Goal: Book appointment/travel/reservation

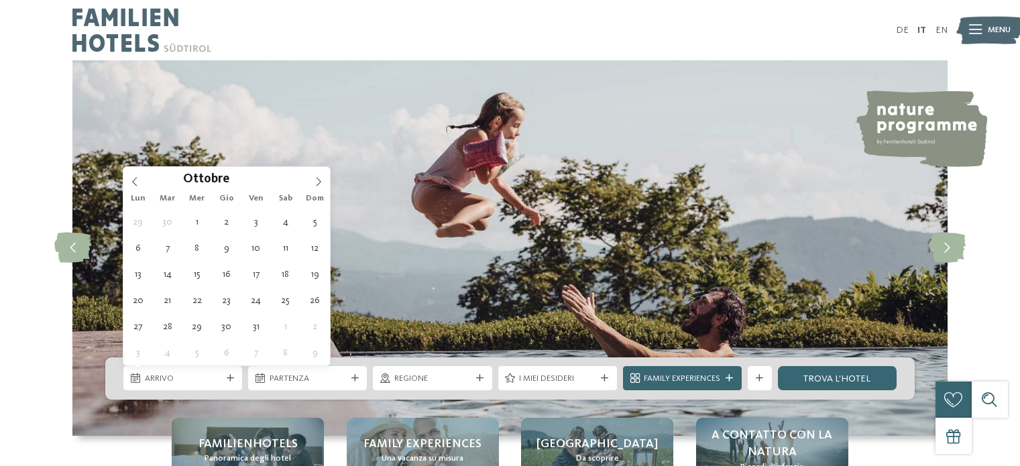
click at [314, 178] on icon at bounding box center [318, 181] width 9 height 9
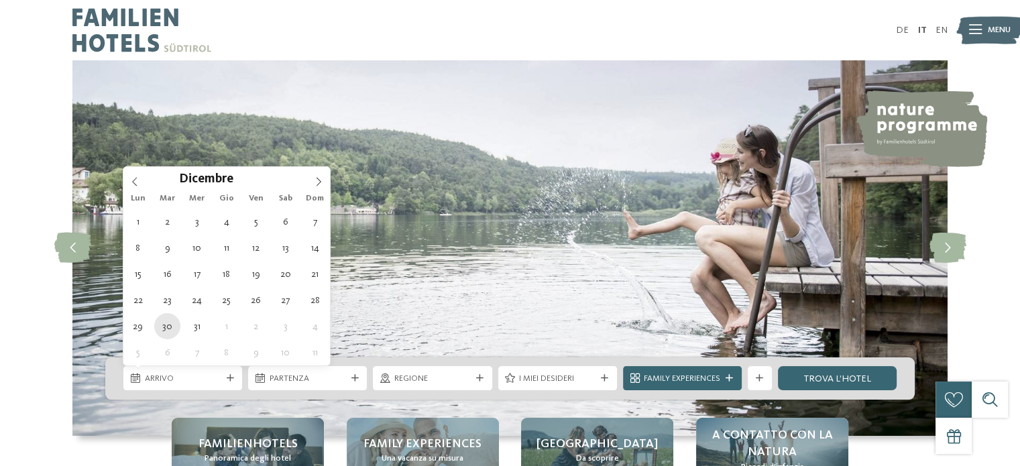
type div "[DATE]"
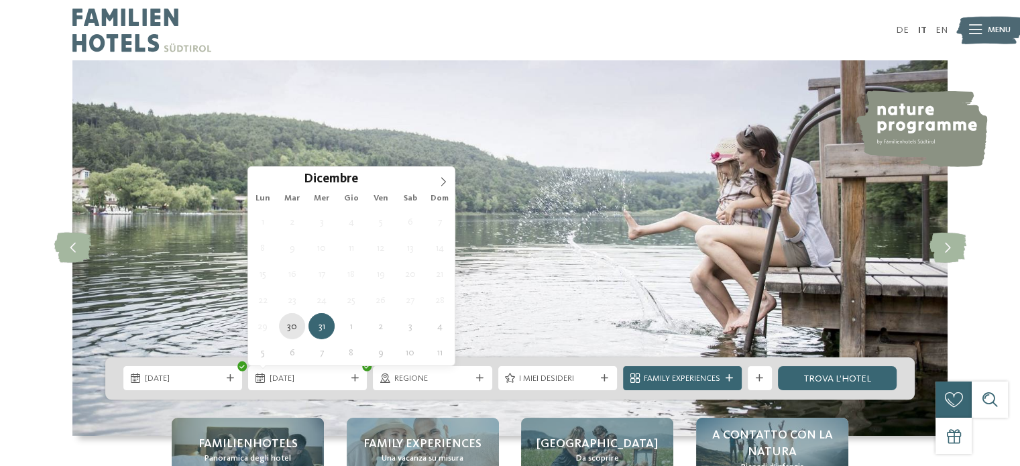
type div "[DATE]"
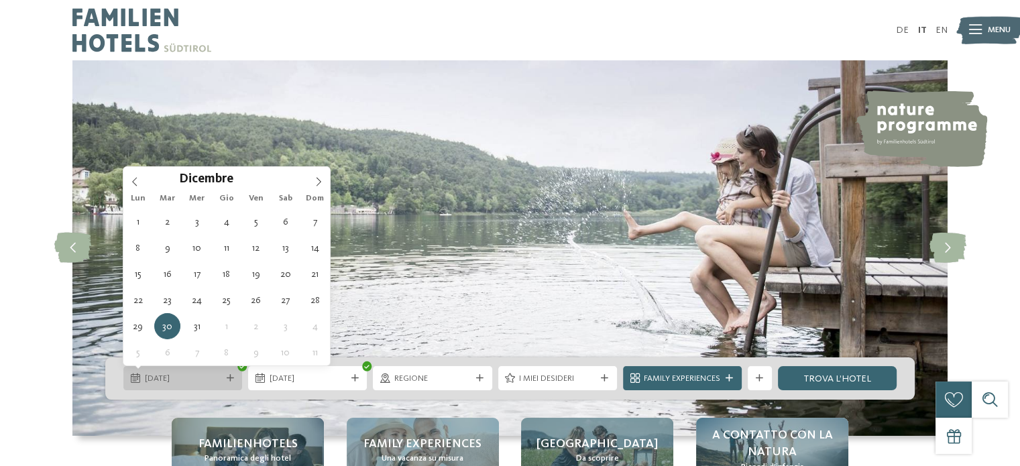
click at [203, 381] on span "[DATE]" at bounding box center [183, 379] width 76 height 12
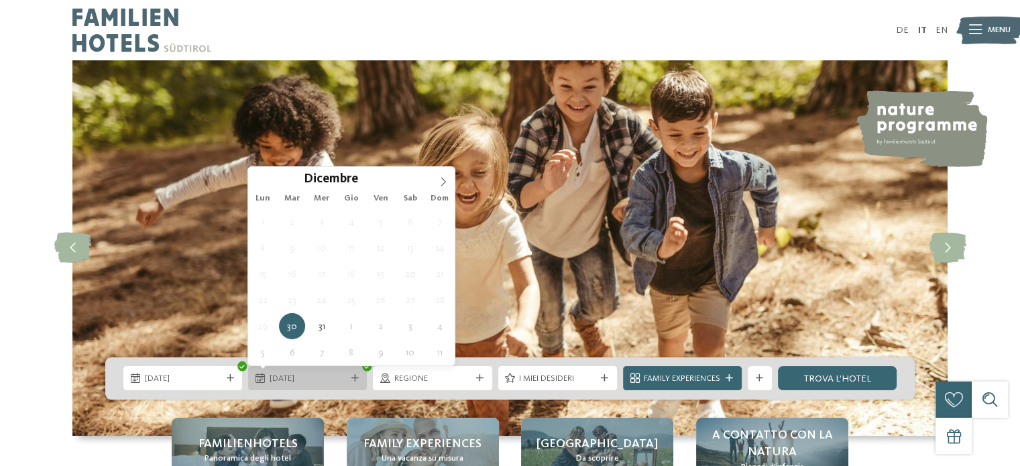
click at [322, 377] on span "[DATE]" at bounding box center [307, 379] width 76 height 12
type input "****"
click at [443, 178] on icon at bounding box center [442, 181] width 9 height 9
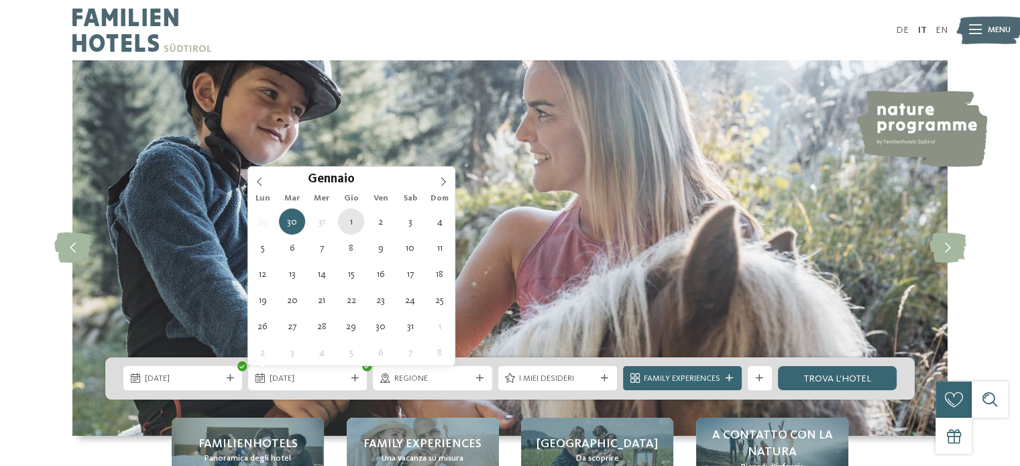
type div "[DATE]"
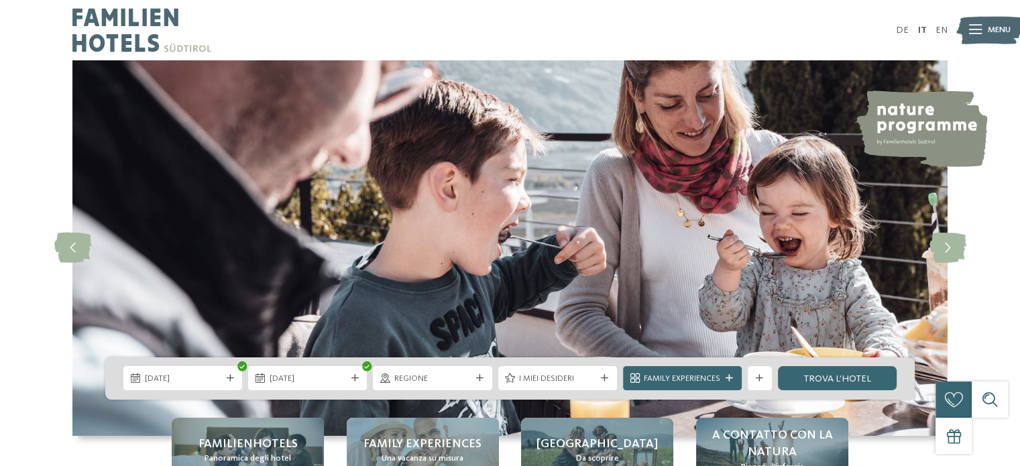
drag, startPoint x: 827, startPoint y: 373, endPoint x: 536, endPoint y: 323, distance: 295.1
click at [827, 373] on link "trova l’hotel" at bounding box center [837, 378] width 119 height 24
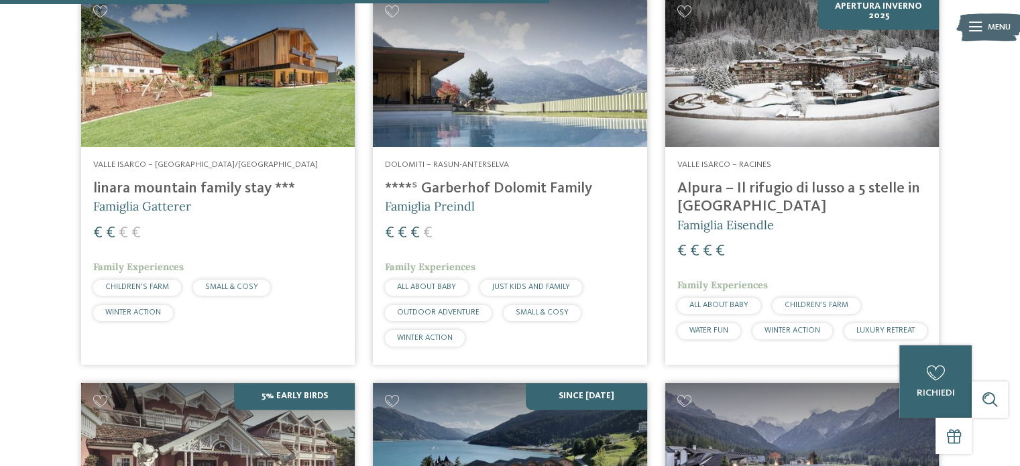
scroll to position [1662, 0]
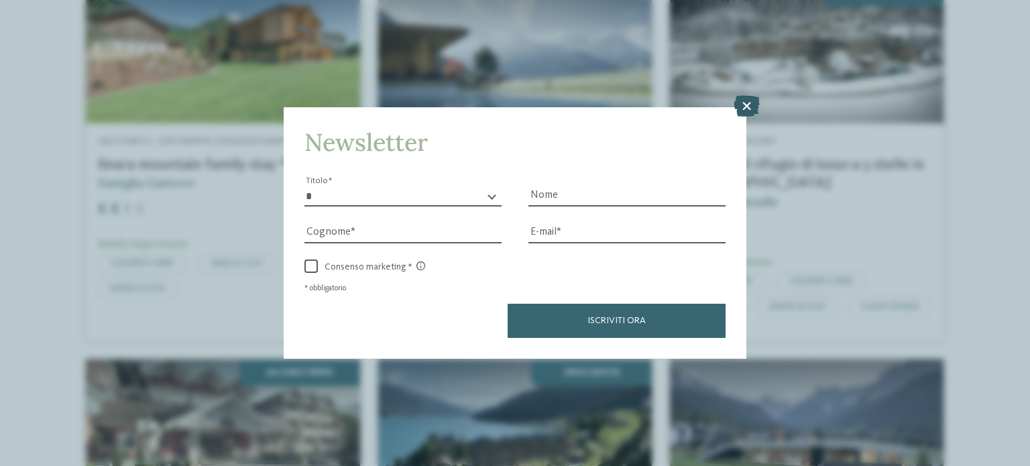
click at [745, 104] on icon at bounding box center [746, 105] width 26 height 21
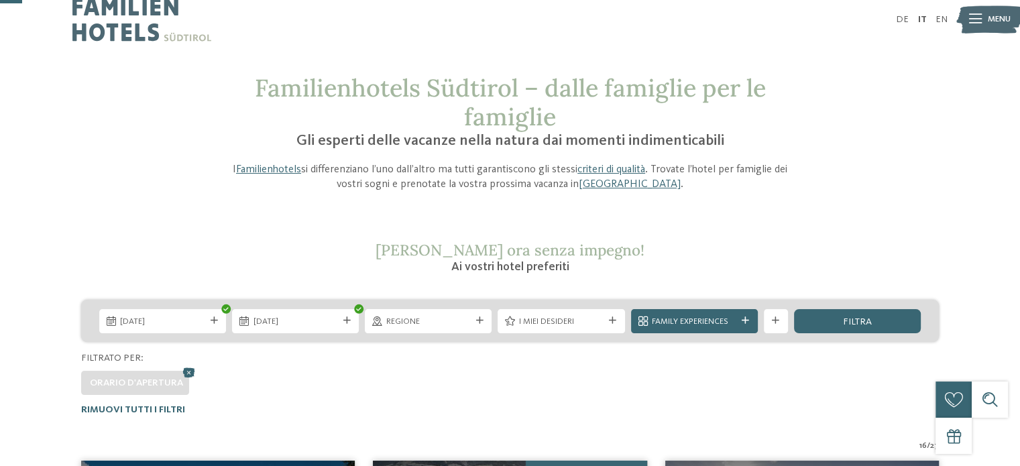
scroll to position [0, 0]
